Goal: Contribute content: Contribute content

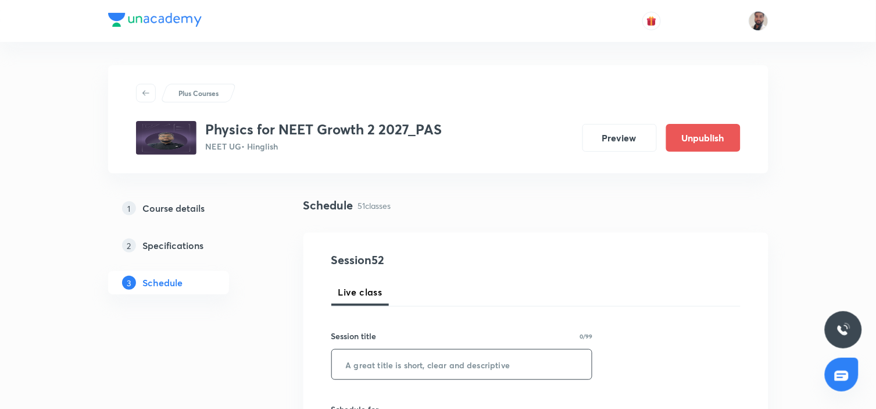
click at [406, 357] on input "text" at bounding box center [462, 364] width 260 height 30
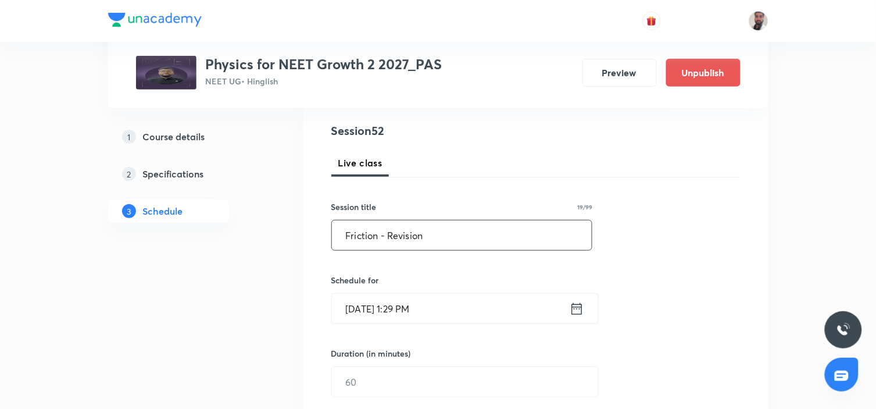
scroll to position [258, 0]
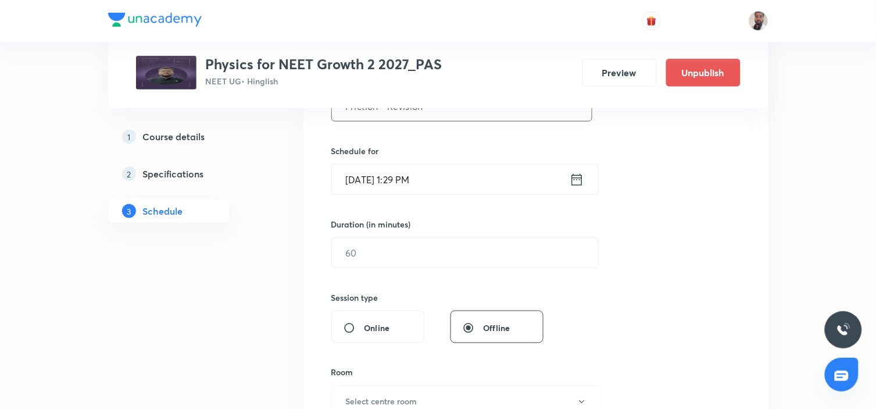
type input "Friction - Revision"
click at [578, 181] on icon at bounding box center [577, 179] width 15 height 16
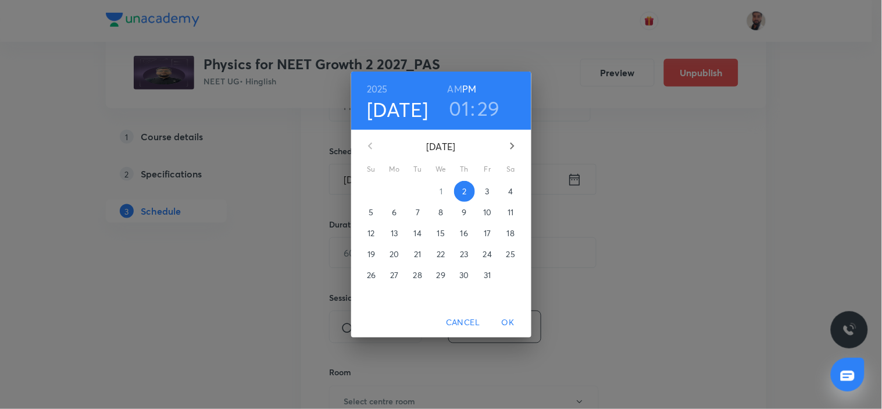
click at [486, 188] on p "3" at bounding box center [487, 191] width 4 height 12
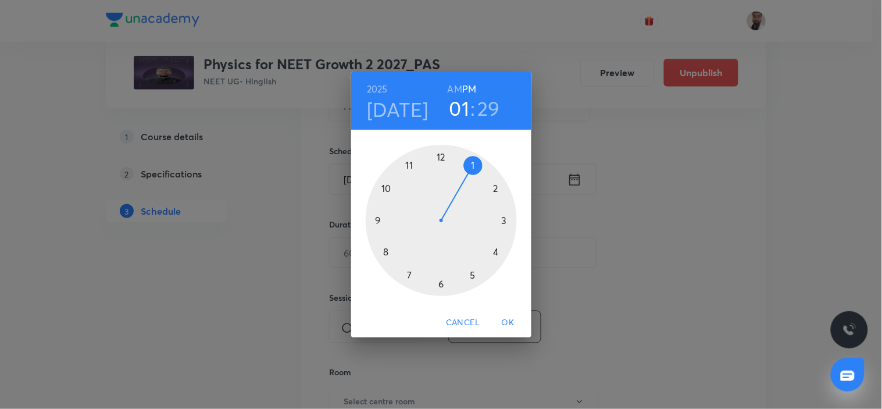
click at [442, 281] on div at bounding box center [441, 220] width 151 height 151
click at [503, 222] on div at bounding box center [441, 220] width 151 height 151
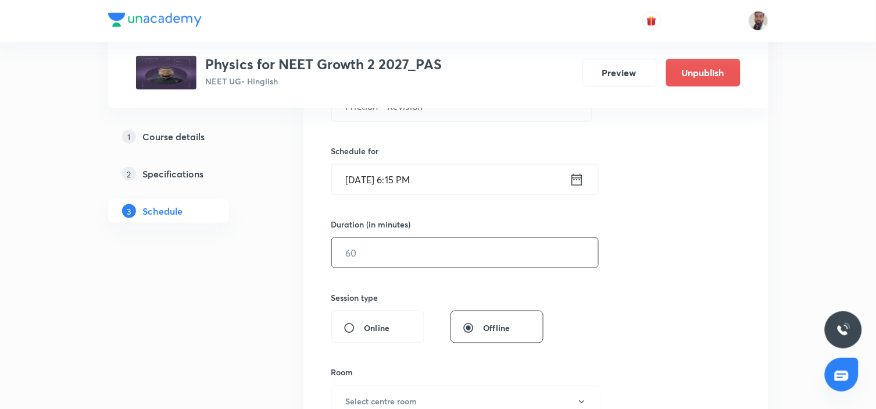
click at [384, 245] on input "text" at bounding box center [465, 253] width 266 height 30
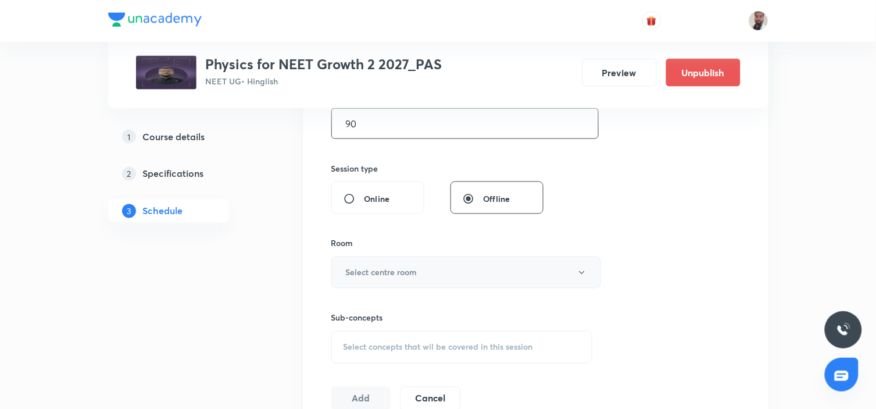
scroll to position [452, 0]
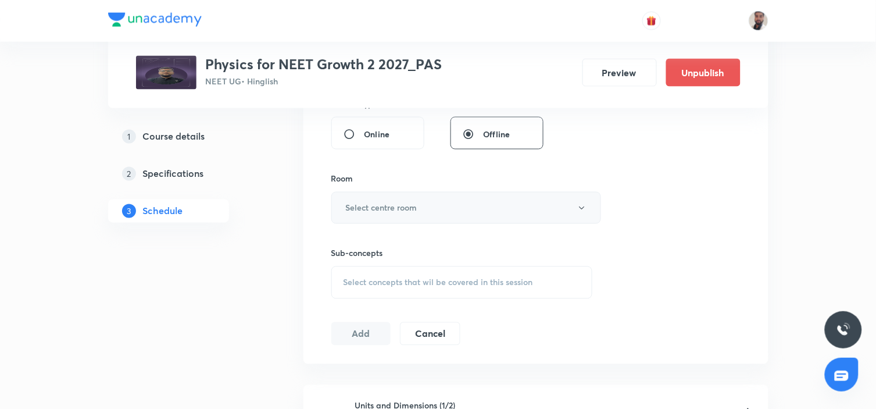
type input "90"
click at [409, 208] on h6 "Select centre room" at bounding box center [381, 208] width 71 height 12
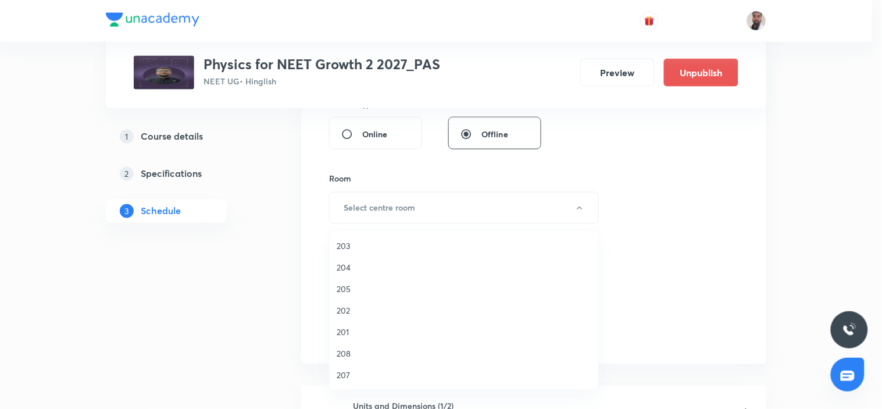
click at [351, 246] on span "203" at bounding box center [464, 245] width 255 height 12
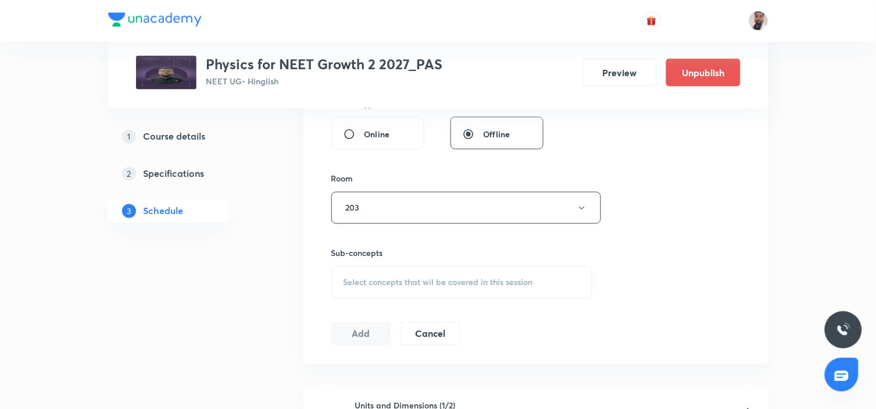
scroll to position [516, 0]
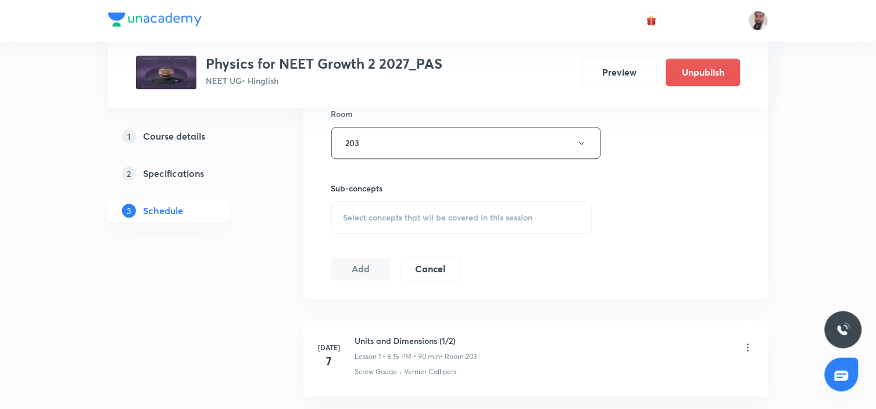
click at [415, 219] on span "Select concepts that wil be covered in this session" at bounding box center [438, 217] width 189 height 9
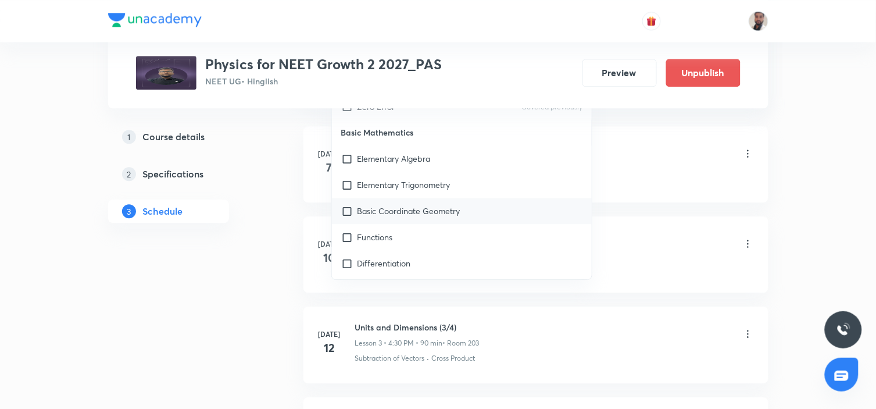
click at [400, 215] on p "Basic Coordinate Geometry" at bounding box center [408, 211] width 103 height 12
checkbox input "true"
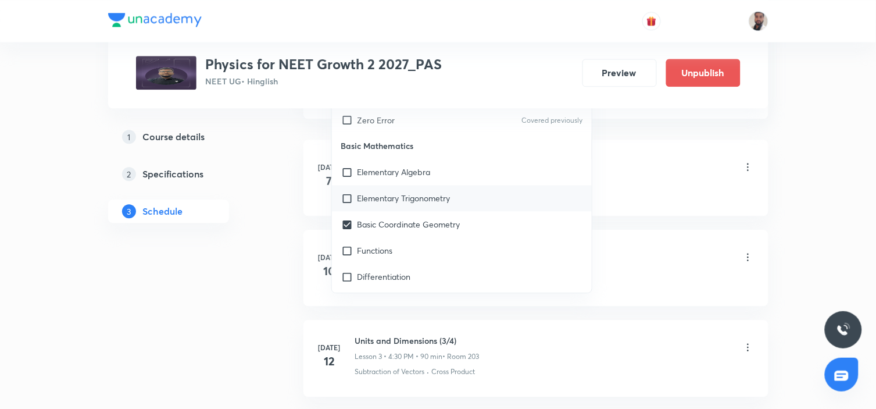
click at [385, 191] on div "Elementary Trigonometry" at bounding box center [462, 198] width 260 height 26
click at [262, 223] on div "1 Course details 2 Specifications 3 Schedule" at bounding box center [187, 181] width 158 height 112
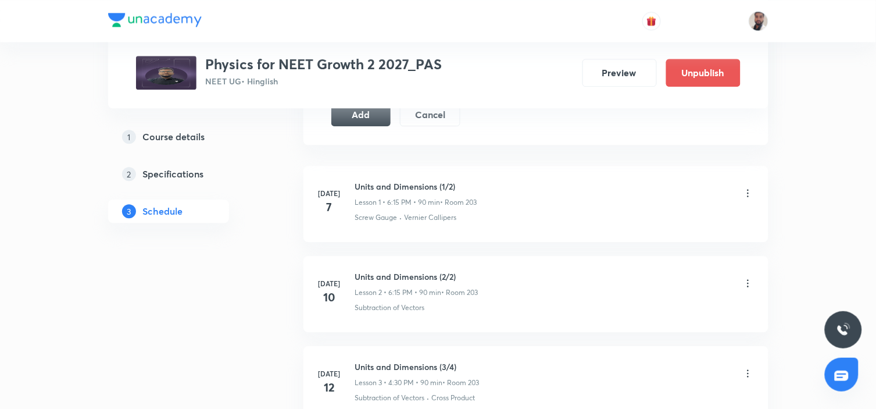
scroll to position [581, 0]
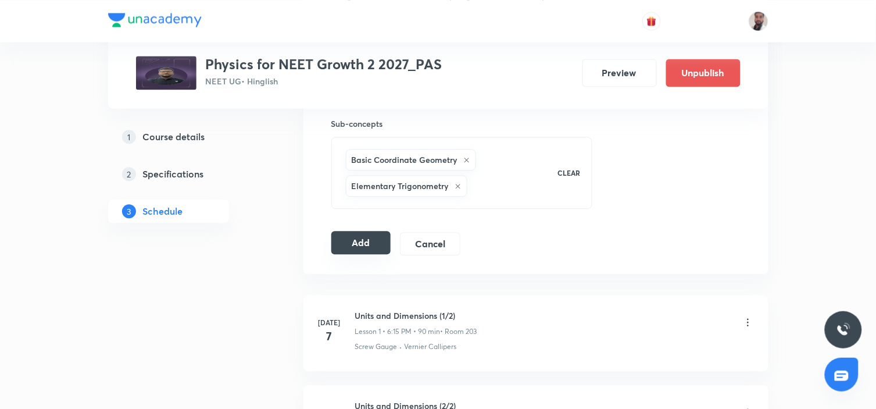
click at [368, 245] on button "Add" at bounding box center [361, 242] width 60 height 23
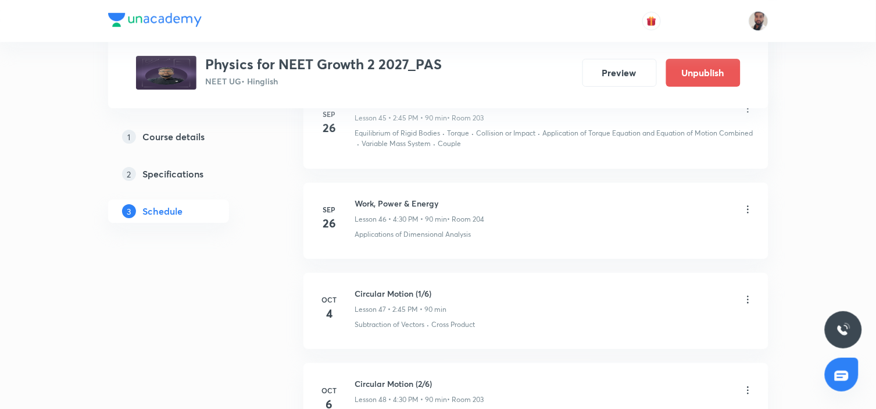
scroll to position [4245, 0]
